Goal: Transaction & Acquisition: Subscribe to service/newsletter

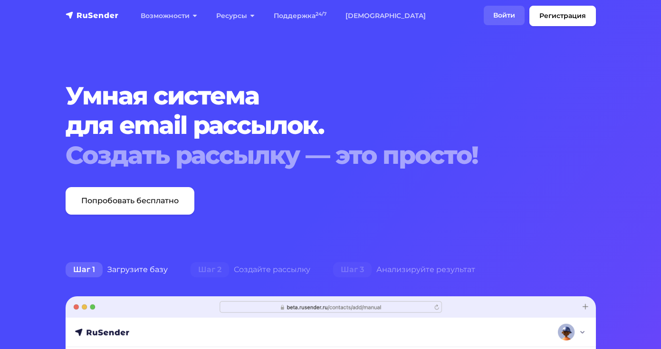
click at [505, 15] on link "Войти" at bounding box center [504, 15] width 41 height 19
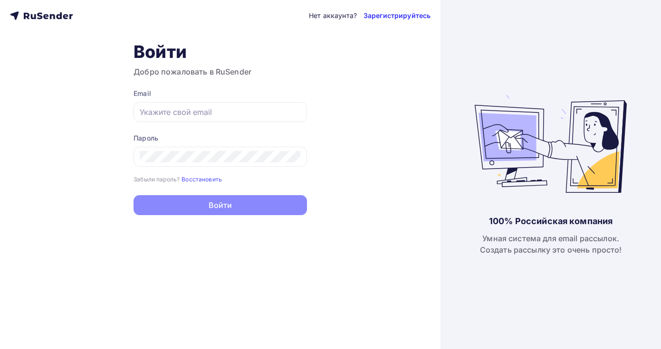
click at [399, 17] on link "Зарегистрируйтесь" at bounding box center [396, 16] width 67 height 10
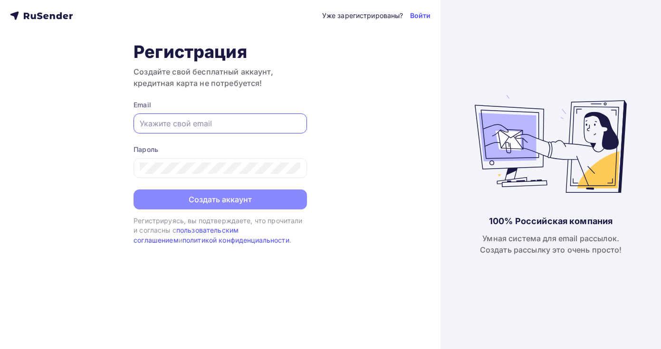
click at [212, 128] on input "text" at bounding box center [220, 123] width 161 height 11
click at [167, 122] on input "text" at bounding box center [220, 123] width 161 height 11
paste input ""marketing@moyklass.com" <marketing@moyklass.com>"
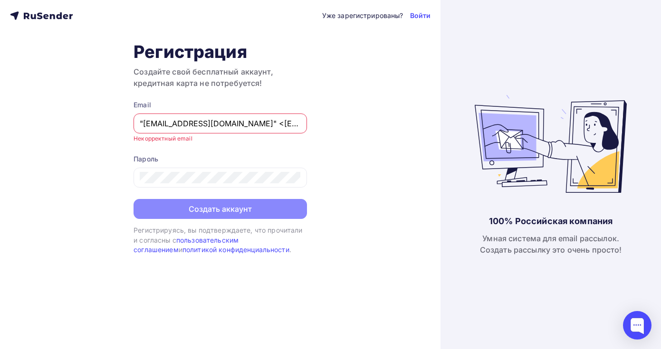
drag, startPoint x: 200, startPoint y: 125, endPoint x: 41, endPoint y: 124, distance: 158.7
click at [41, 124] on div "Уже зарегистрированы? Войти Регистрация Создайте свой бесплатный аккаунт, креди…" at bounding box center [220, 174] width 440 height 349
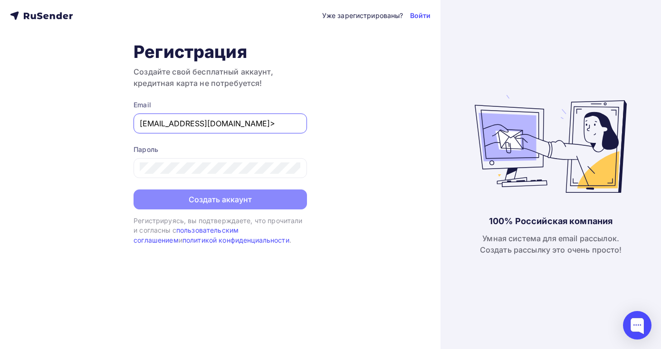
click at [249, 121] on input "marketing@moyklass.com>" at bounding box center [220, 123] width 161 height 11
type input "marketing@moyklass.com"
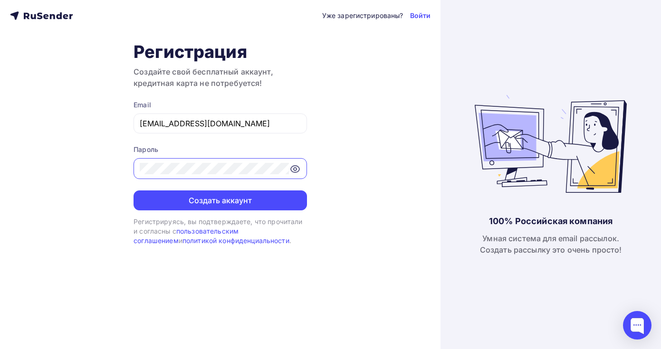
click at [85, 168] on div "Уже зарегистрированы? Войти Регистрация Создайте свой бесплатный аккаунт, креди…" at bounding box center [220, 174] width 440 height 349
click at [168, 201] on button "Создать аккаунт" at bounding box center [220, 201] width 173 height 20
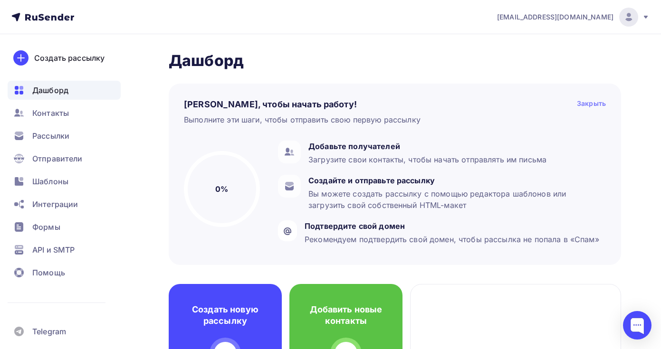
click at [595, 105] on div "Закрыть" at bounding box center [591, 104] width 29 height 11
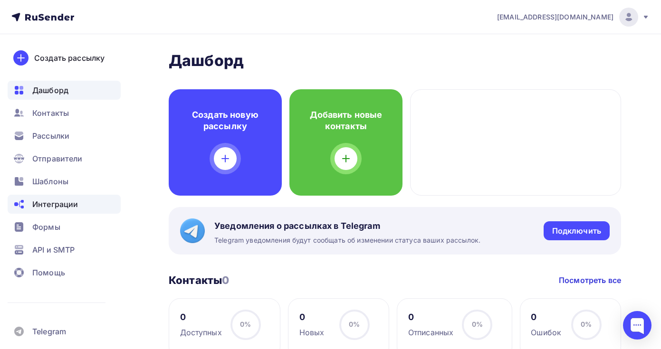
click at [70, 205] on span "Интеграции" at bounding box center [55, 204] width 46 height 11
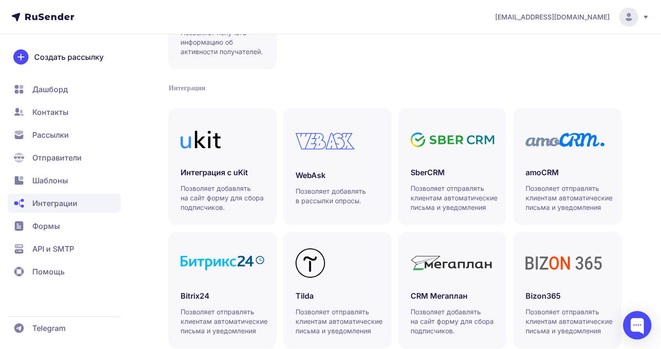
scroll to position [285, 0]
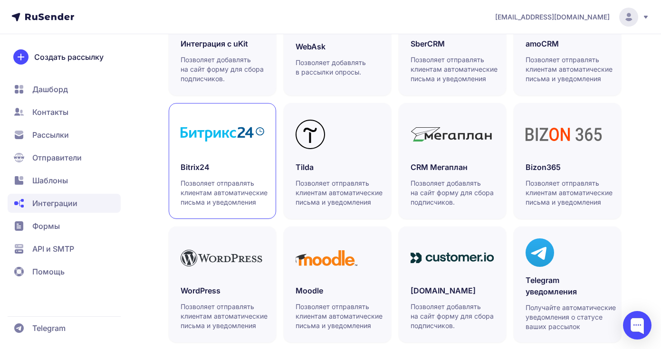
click at [226, 162] on h3 "Bitrix24" at bounding box center [223, 167] width 84 height 11
